Goal: Check status: Check status

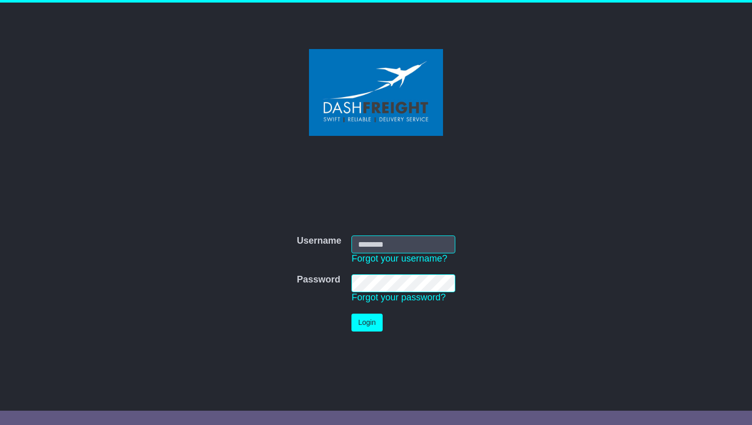
type input "**********"
click at [375, 329] on button "Login" at bounding box center [366, 323] width 31 height 18
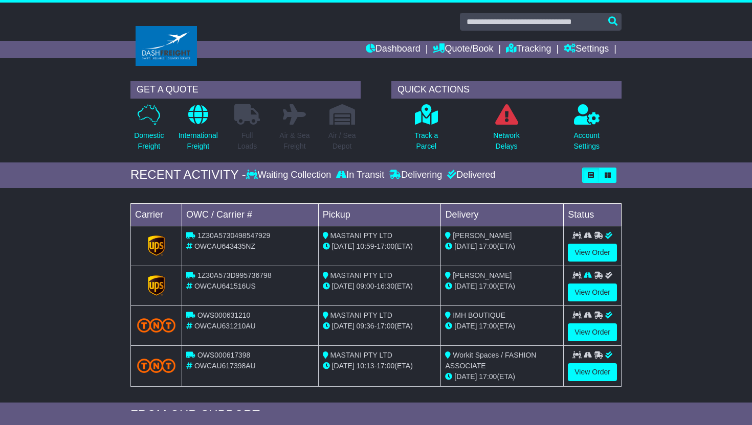
click at [175, 45] on div "Dashboard Quote/Book Domestic International Saved Quotes Drafts Domestic Quote …" at bounding box center [375, 49] width 501 height 17
click at [557, 258] on link "View Order" at bounding box center [592, 253] width 49 height 18
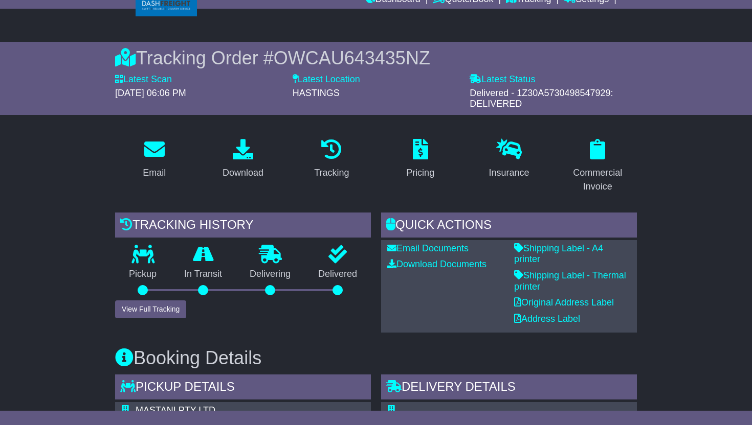
scroll to position [19, 0]
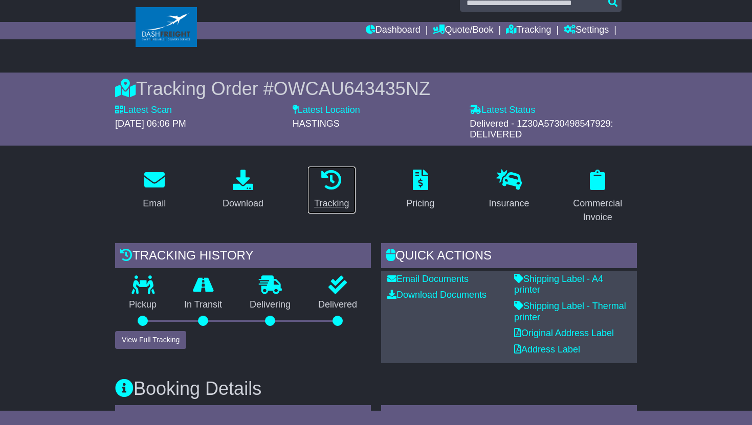
click at [327, 191] on p at bounding box center [331, 181] width 35 height 22
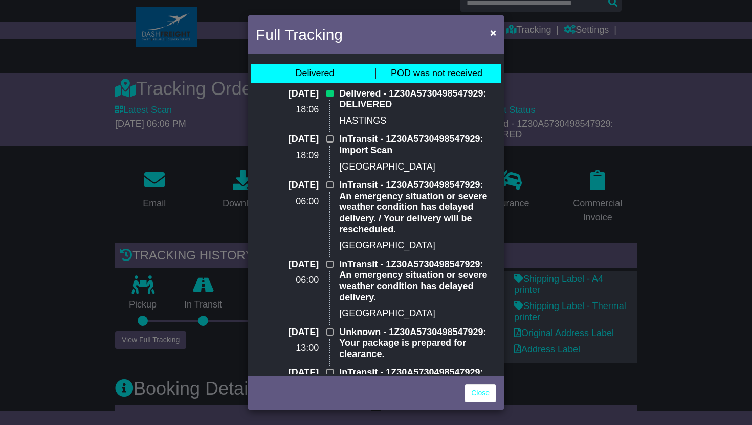
click at [693, 177] on div "Full Tracking × Delivered POD was not received 11 Sep 2025 18:06 Delivered - 1Z…" at bounding box center [376, 212] width 752 height 425
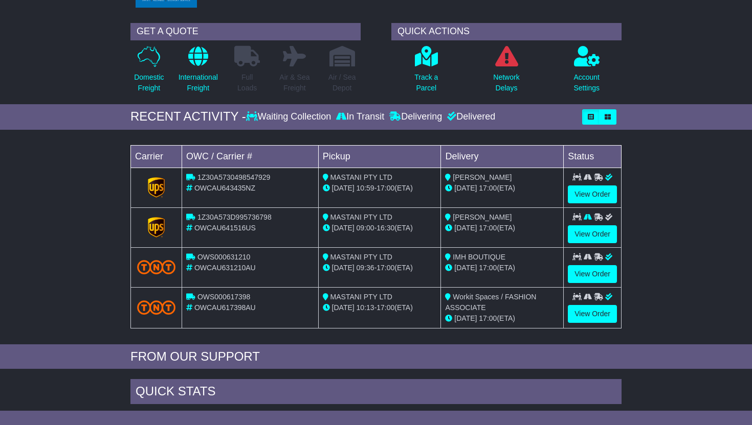
scroll to position [63, 0]
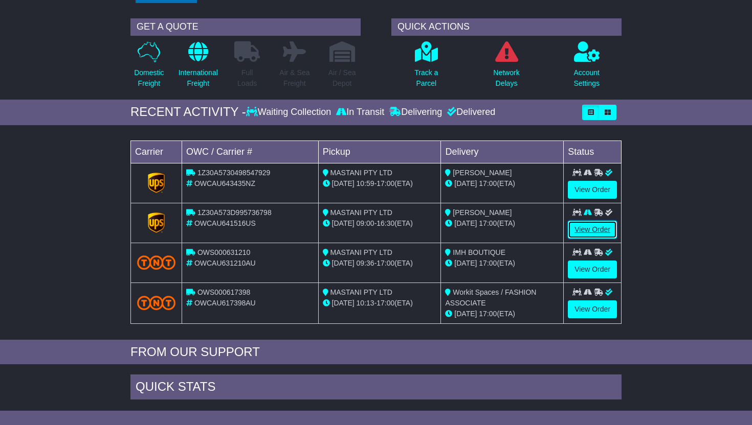
click at [594, 231] on link "View Order" at bounding box center [592, 230] width 49 height 18
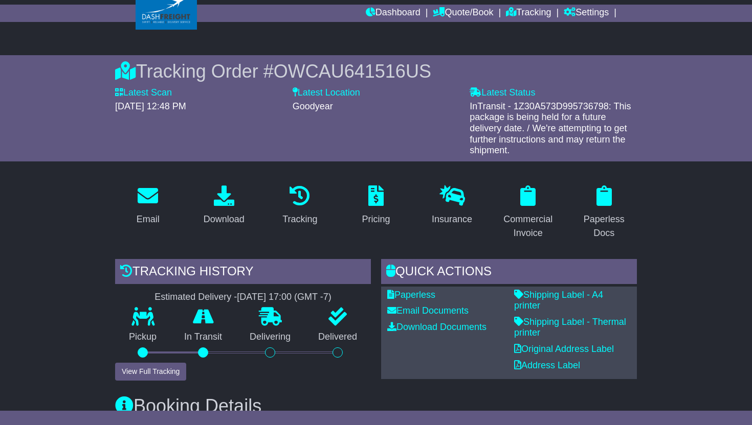
scroll to position [42, 0]
